Goal: Task Accomplishment & Management: Manage account settings

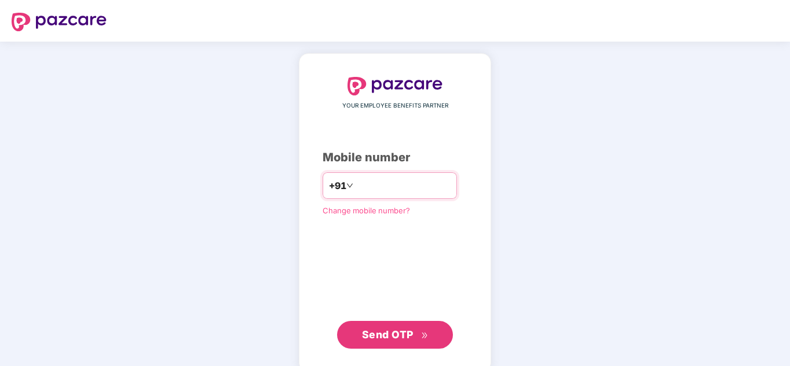
click at [388, 183] on input "number" at bounding box center [402, 186] width 95 height 19
type input "**********"
click at [401, 324] on button "Send OTP" at bounding box center [395, 335] width 116 height 28
